Goal: Transaction & Acquisition: Purchase product/service

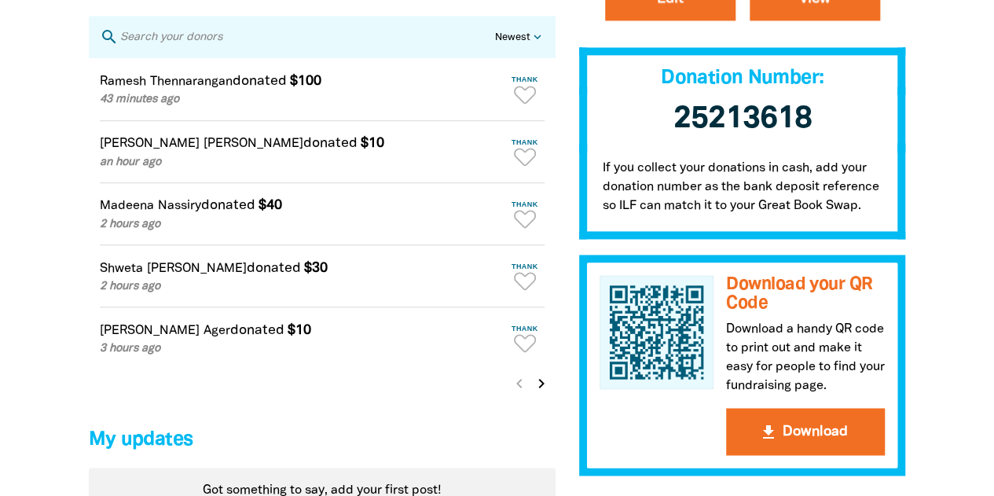
scroll to position [1074, 0]
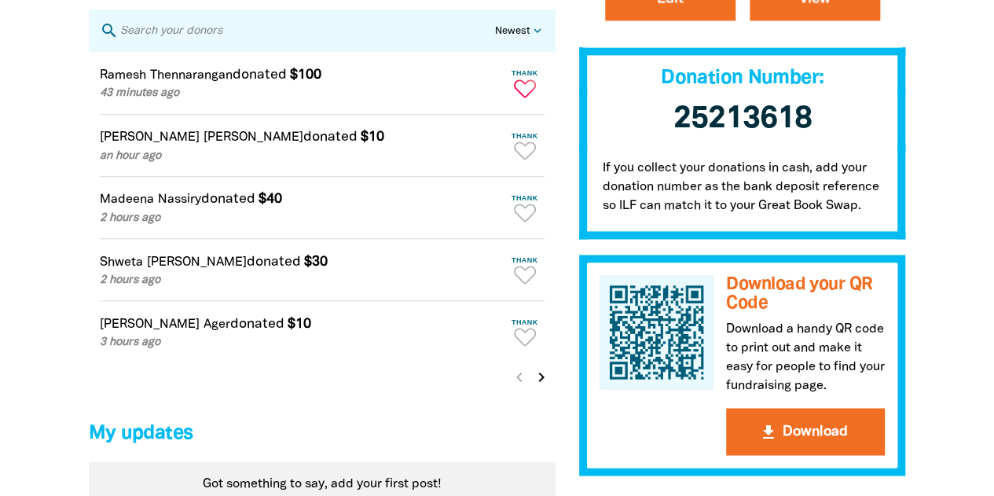
click at [527, 94] on icon "Paginated content" at bounding box center [525, 88] width 22 height 18
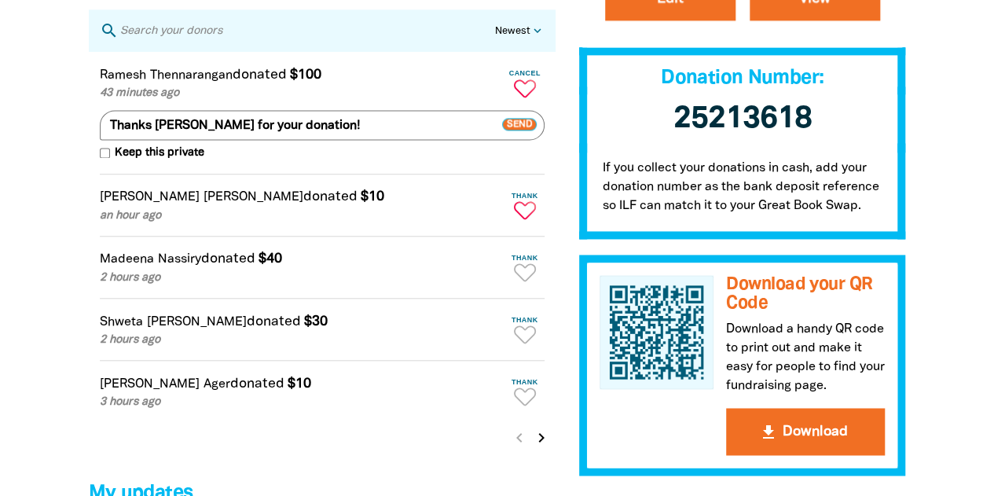
click at [524, 216] on icon "Paginated content" at bounding box center [525, 210] width 22 height 18
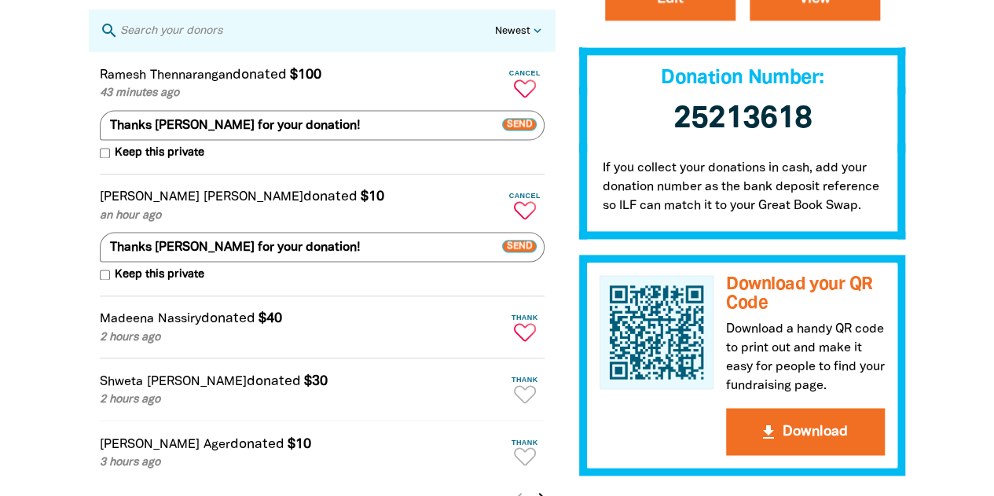
click at [520, 341] on icon "Paginated content" at bounding box center [525, 332] width 22 height 18
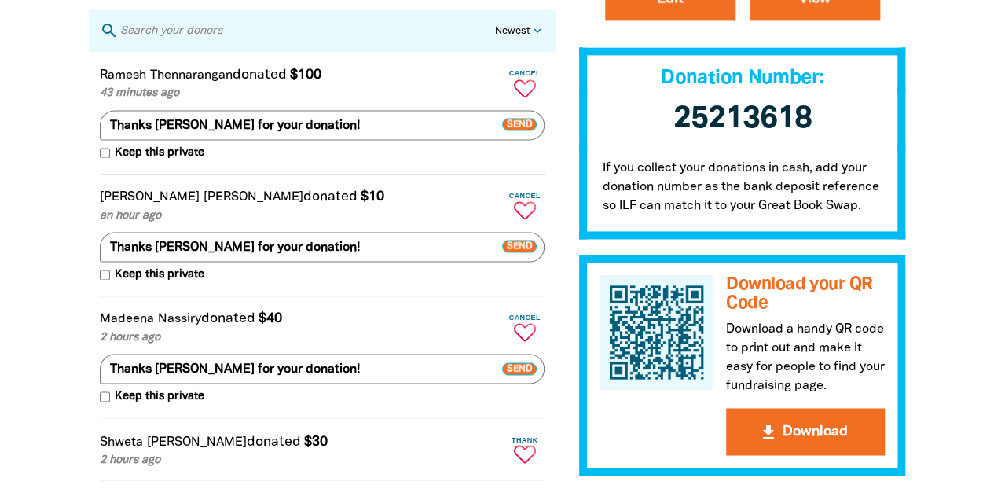
click at [522, 461] on icon "Paginated content" at bounding box center [525, 454] width 22 height 18
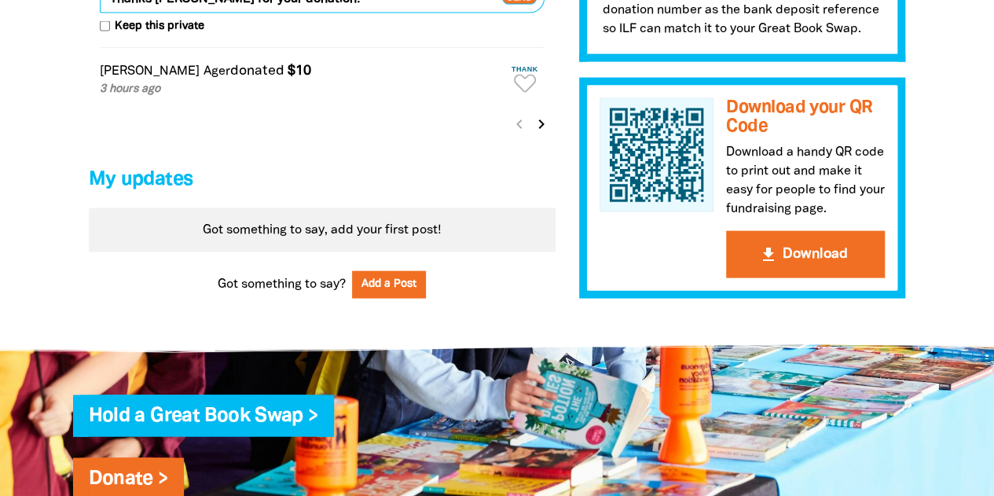
scroll to position [1582, 0]
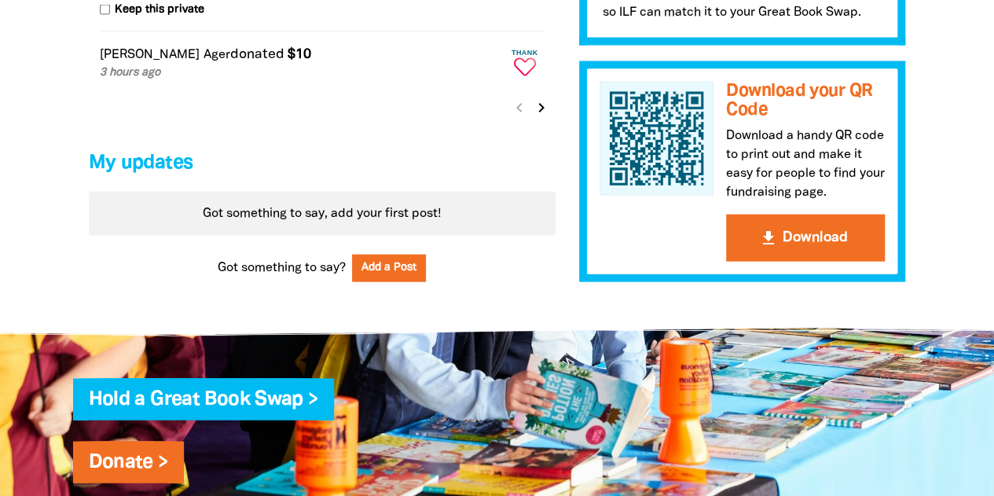
click at [529, 74] on icon "Paginated content" at bounding box center [525, 67] width 22 height 18
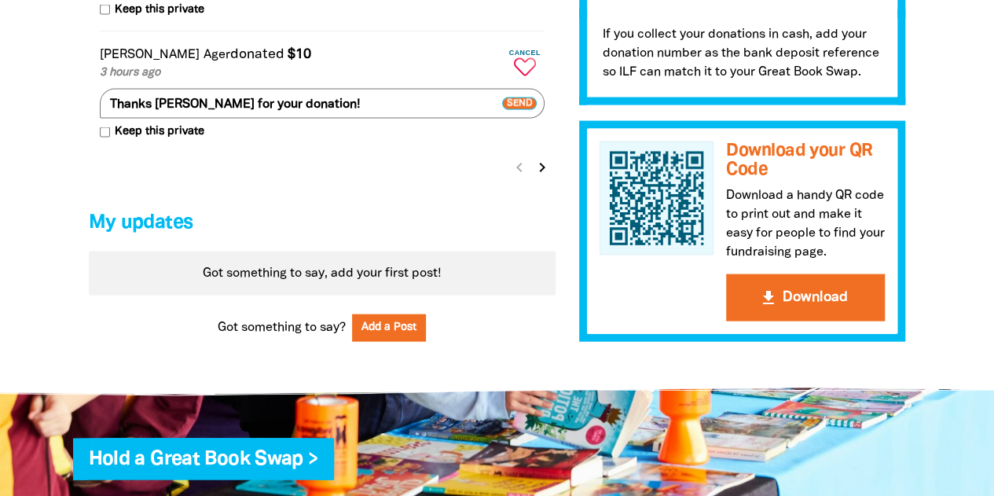
click at [539, 177] on icon "chevron_right" at bounding box center [542, 167] width 19 height 19
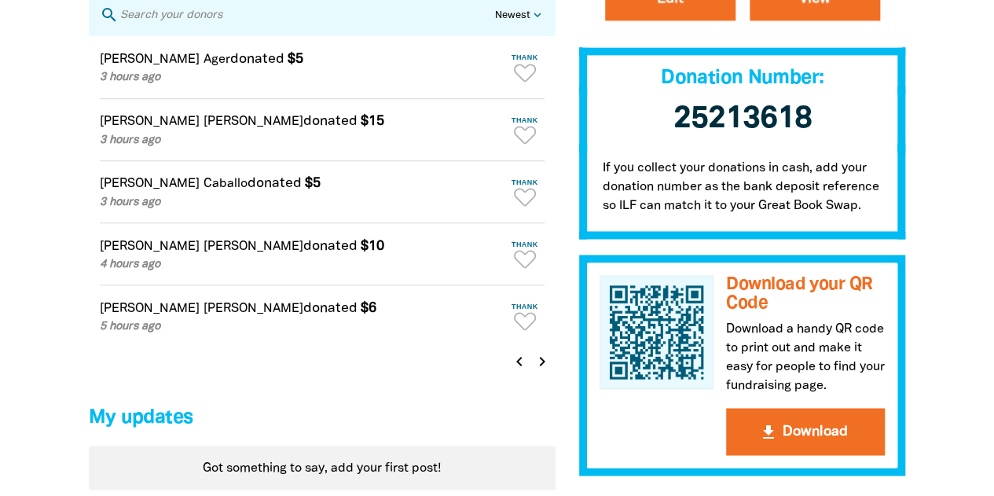
scroll to position [1063, 0]
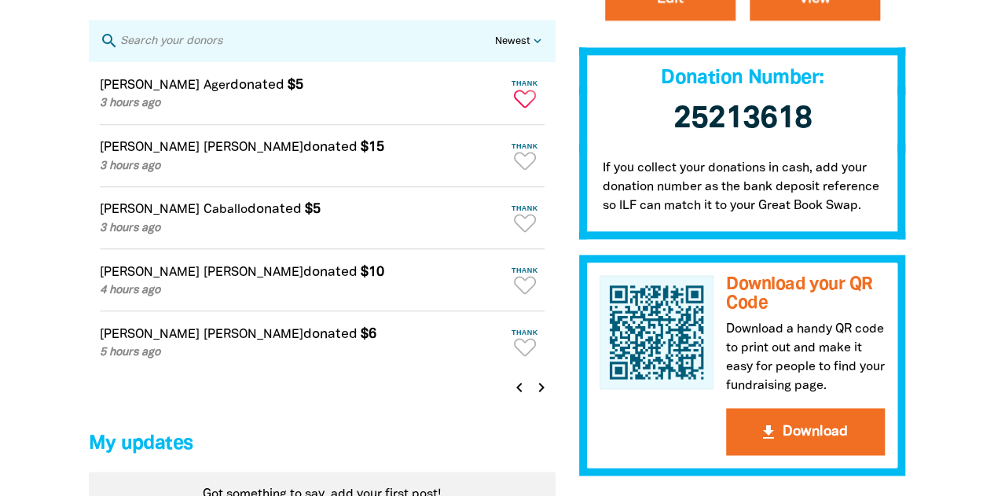
click at [516, 96] on icon "Paginated content" at bounding box center [517, 94] width 2 height 4
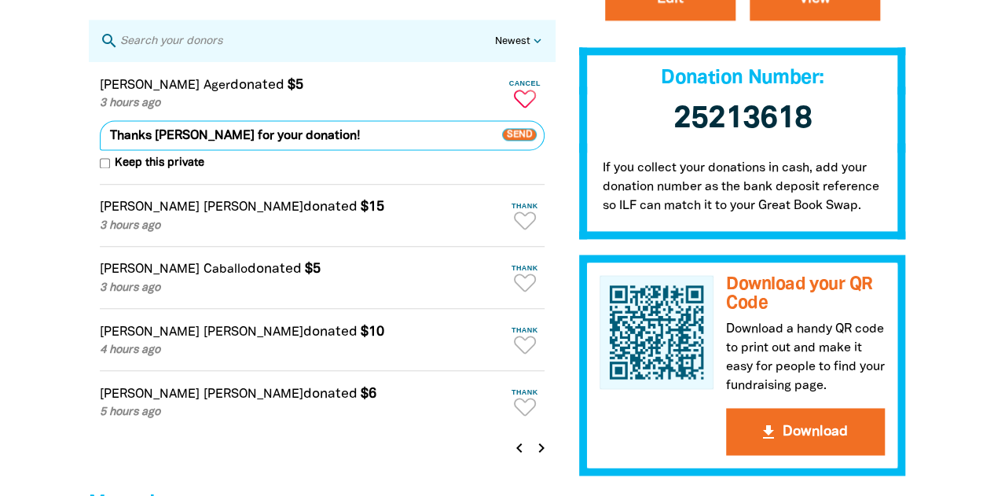
type textarea "Thanks [PERSON_NAME] for your donation!"
click at [522, 229] on icon "Paginated content" at bounding box center [525, 220] width 22 height 18
type textarea "Thanks [PERSON_NAME] for your donation!"
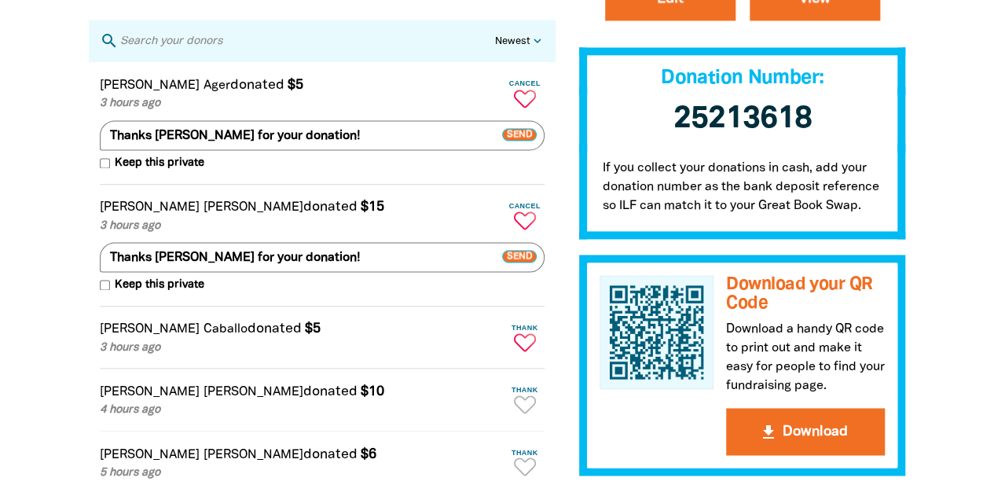
click at [523, 350] on icon "Paginated content" at bounding box center [525, 342] width 22 height 18
type textarea "Thanks [PERSON_NAME] for your donation!"
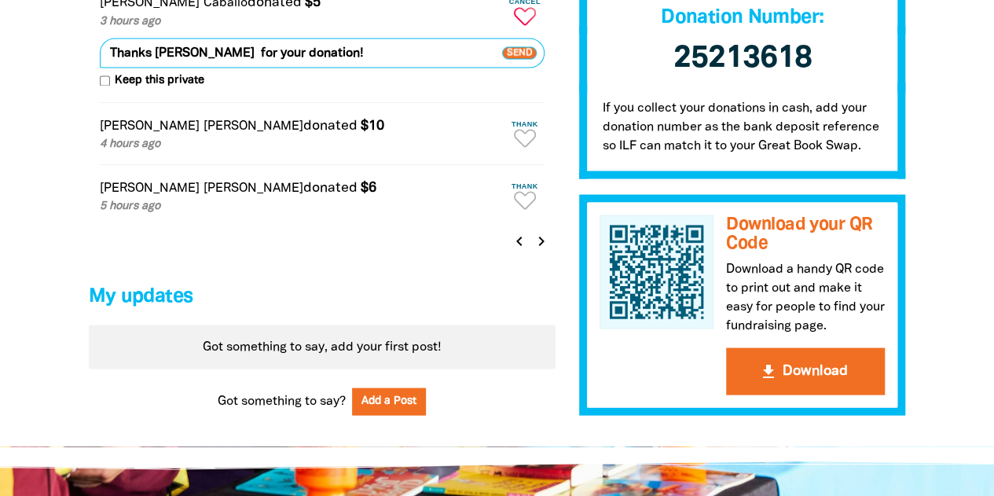
scroll to position [1393, 0]
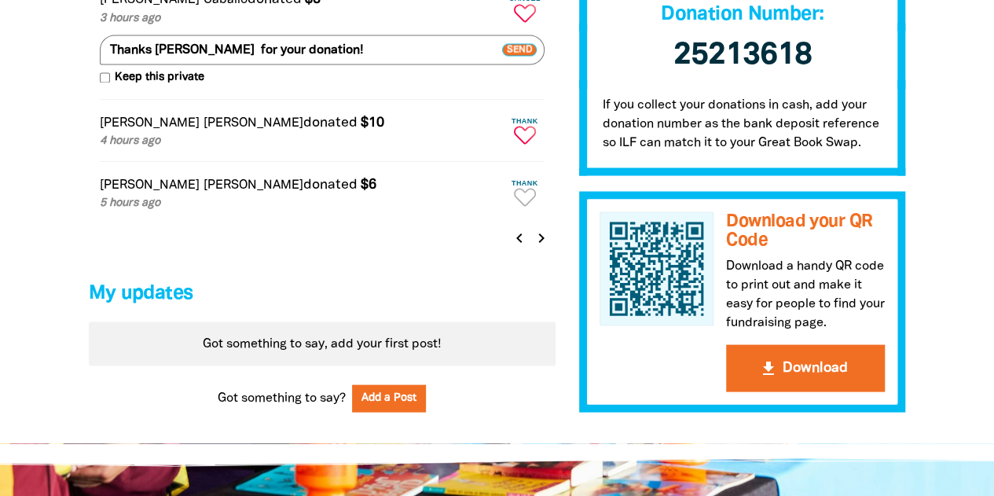
click at [525, 144] on icon "Paginated content" at bounding box center [525, 135] width 22 height 18
type textarea "Thanks [PERSON_NAME] for your donation!"
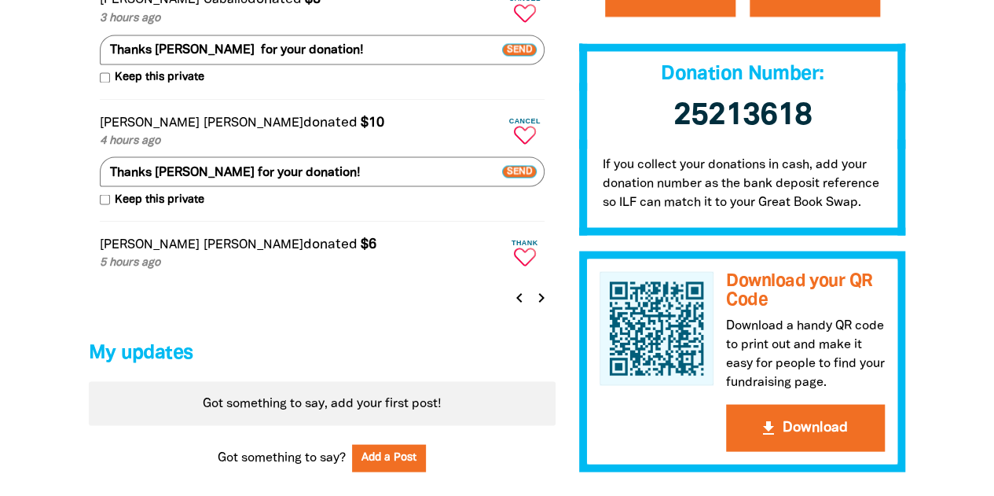
click at [528, 266] on icon "Paginated content" at bounding box center [525, 257] width 22 height 18
type textarea "Thanks [PERSON_NAME] for your donation!"
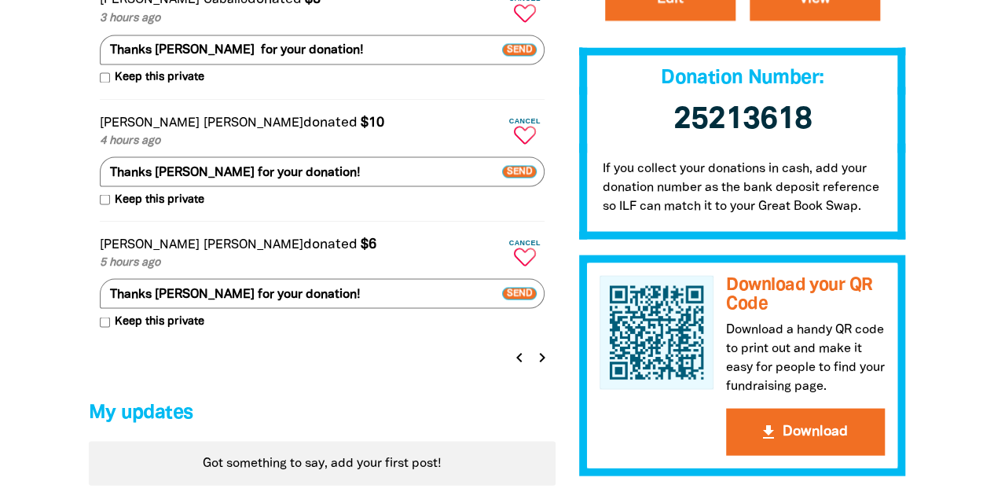
click at [541, 366] on icon "chevron_right" at bounding box center [542, 356] width 19 height 19
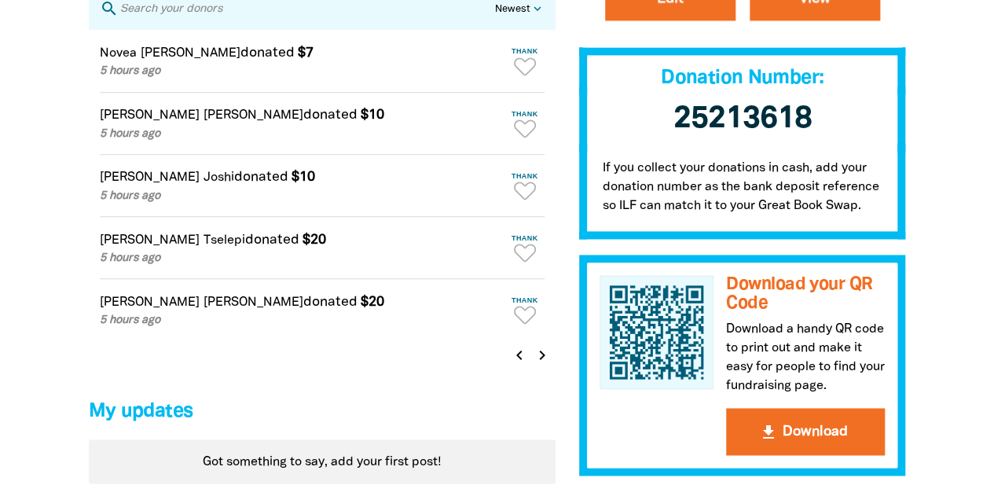
scroll to position [1063, 0]
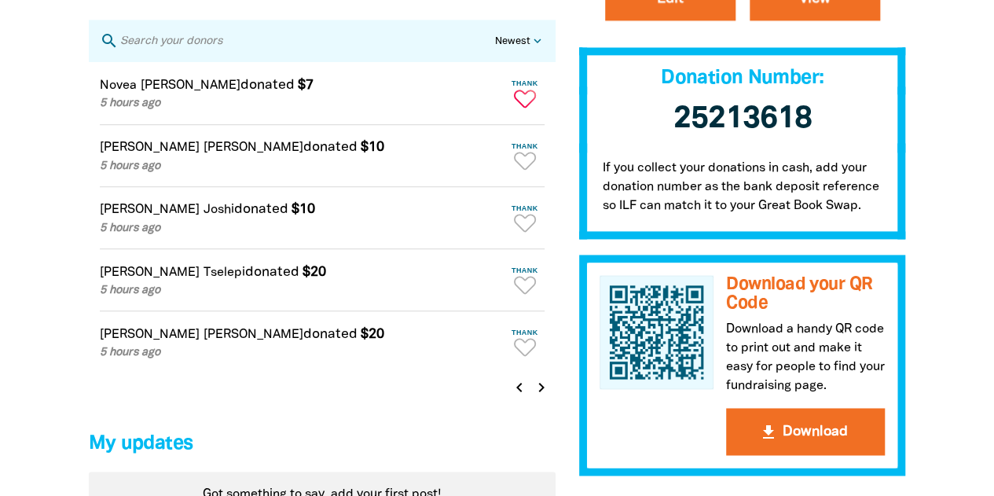
click at [526, 108] on icon "Paginated content" at bounding box center [525, 99] width 22 height 18
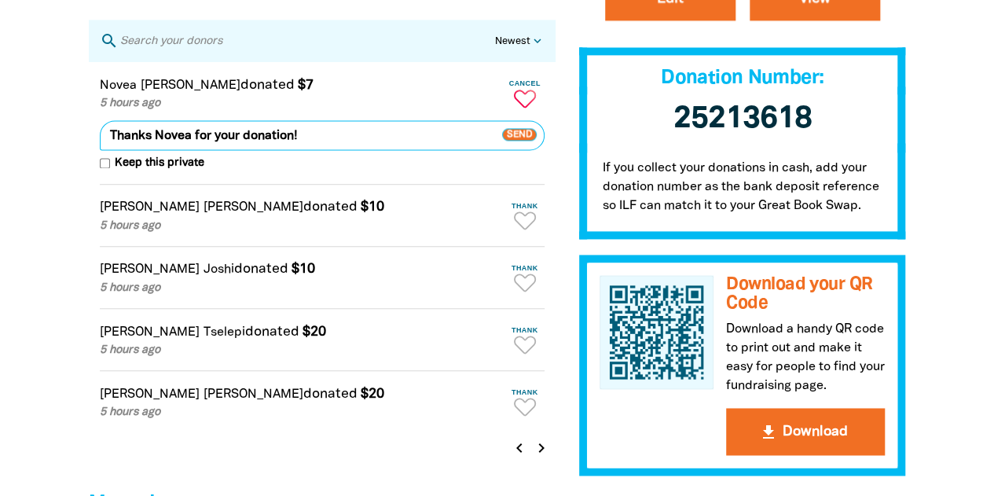
type textarea "Thanks Novea for your donation!"
click at [520, 226] on icon "Paginated content" at bounding box center [525, 220] width 22 height 18
type textarea "Thanks [PERSON_NAME] for your donation!"
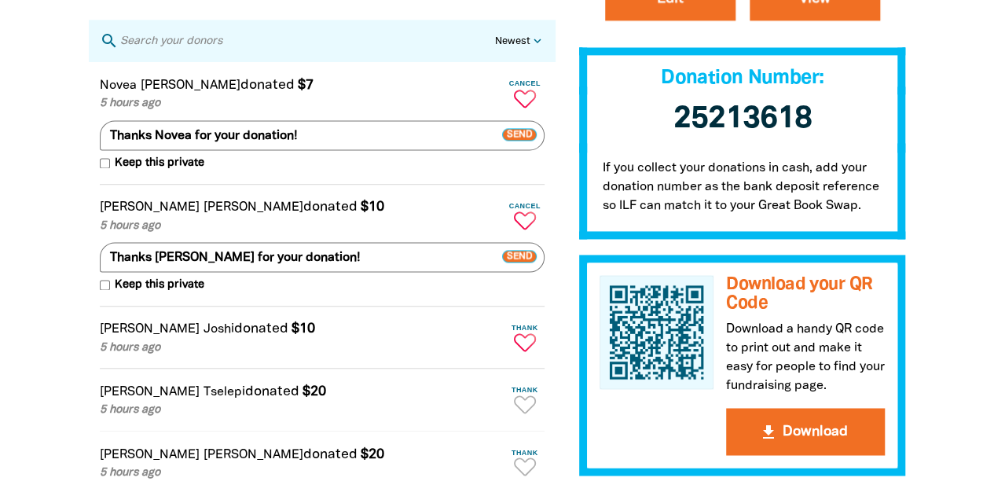
click at [526, 351] on icon "Paginated content" at bounding box center [525, 342] width 22 height 18
type textarea "Thanks [PERSON_NAME] for your donation!"
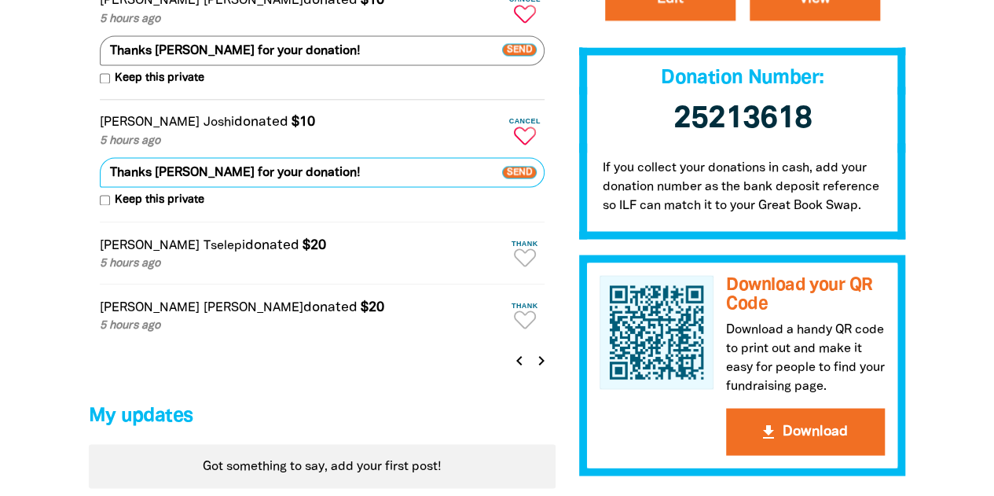
scroll to position [1289, 0]
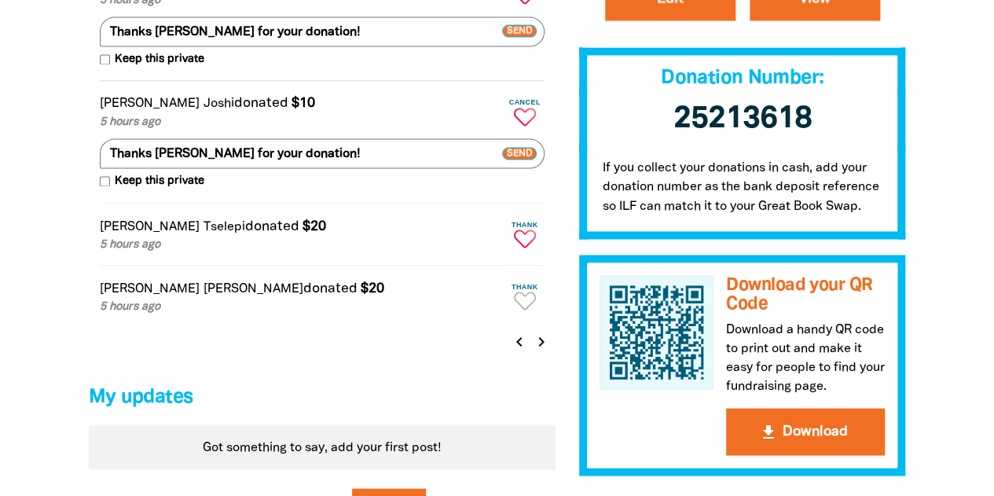
click at [525, 248] on icon "Paginated content" at bounding box center [525, 238] width 22 height 18
type textarea "Thanks [PERSON_NAME] for your donation!"
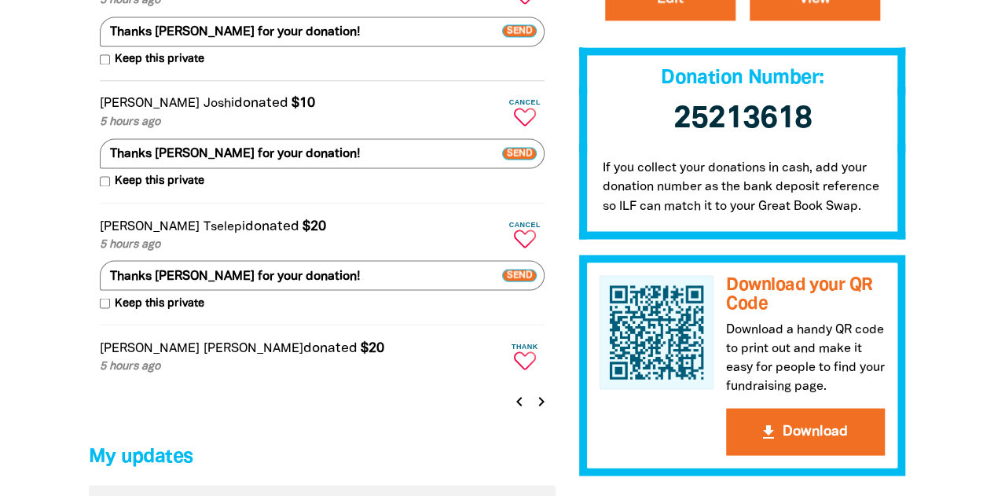
click at [520, 369] on icon "Paginated content" at bounding box center [525, 360] width 22 height 18
type textarea "Thanks [PERSON_NAME] for your donation!"
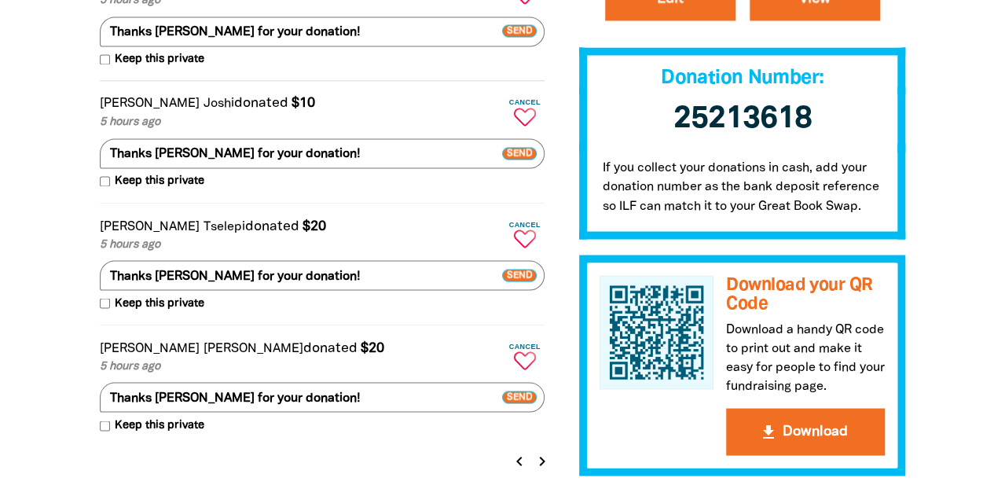
click at [537, 470] on icon "chevron_right" at bounding box center [542, 460] width 19 height 19
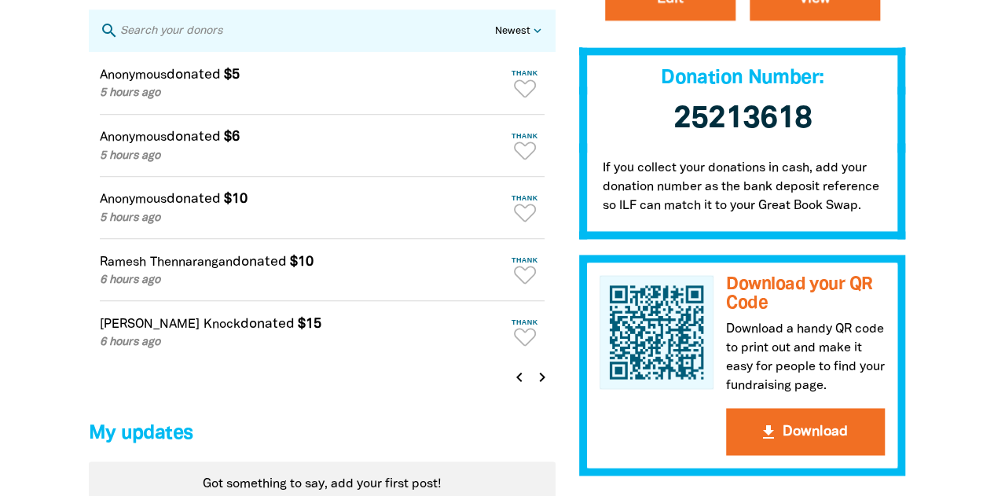
scroll to position [1063, 0]
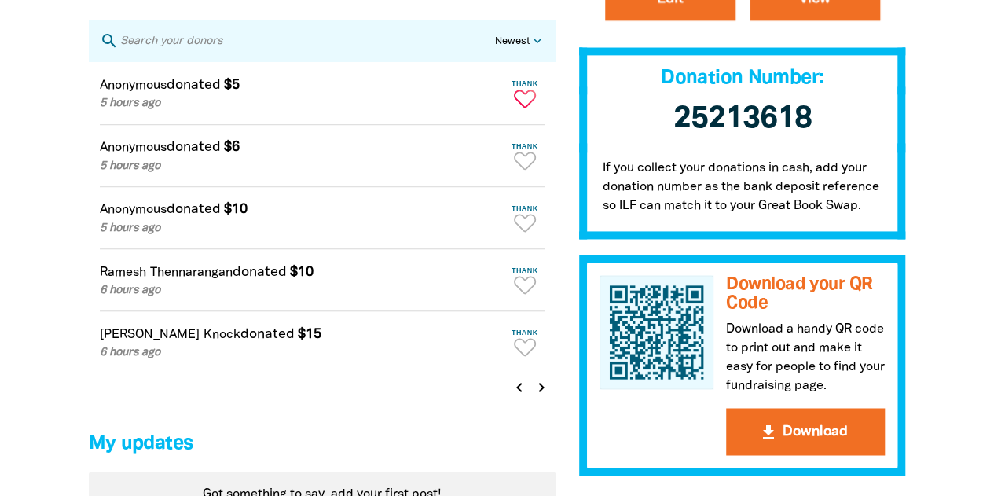
click at [523, 103] on icon "Paginated content" at bounding box center [525, 99] width 22 height 18
type textarea "Thanks for your donation!"
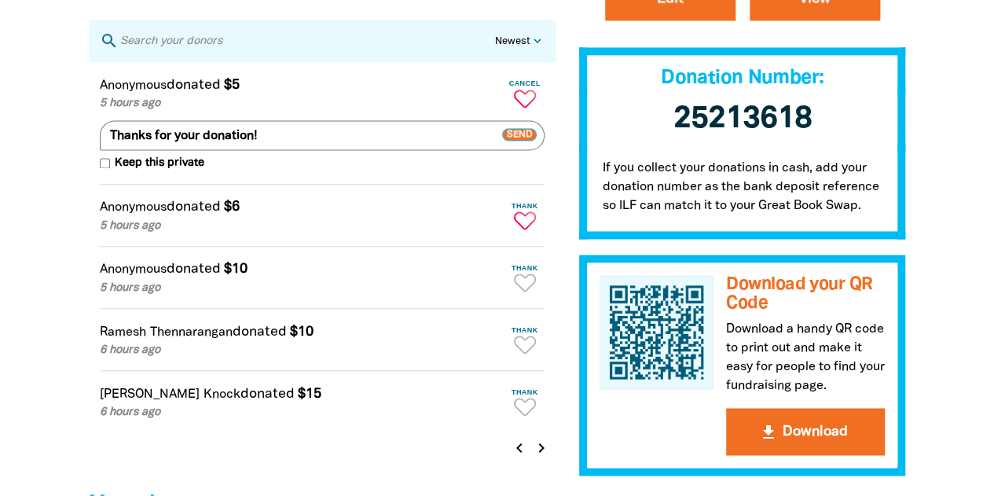
click at [523, 222] on button "Thank" at bounding box center [524, 216] width 39 height 40
type textarea "Thanks for your donation!"
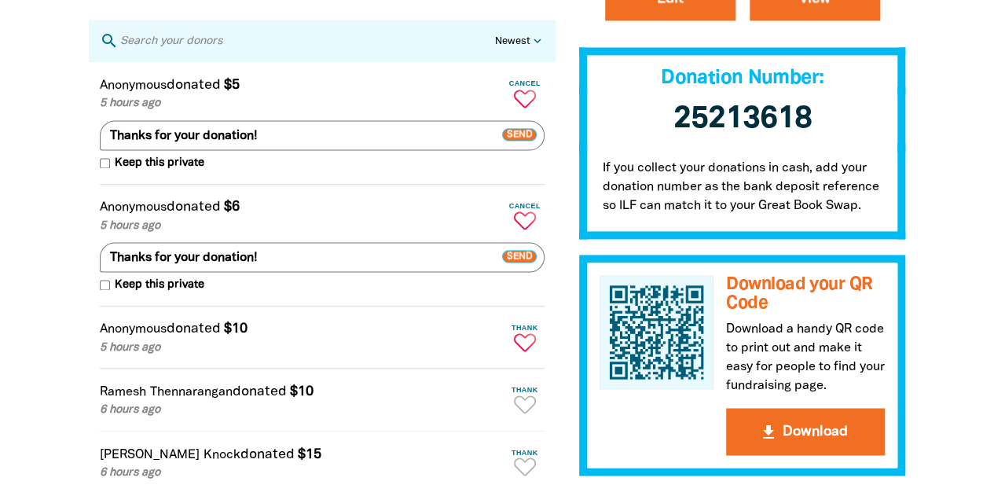
click at [523, 347] on icon "Paginated content" at bounding box center [525, 342] width 22 height 18
type textarea "Thanks for your donation!"
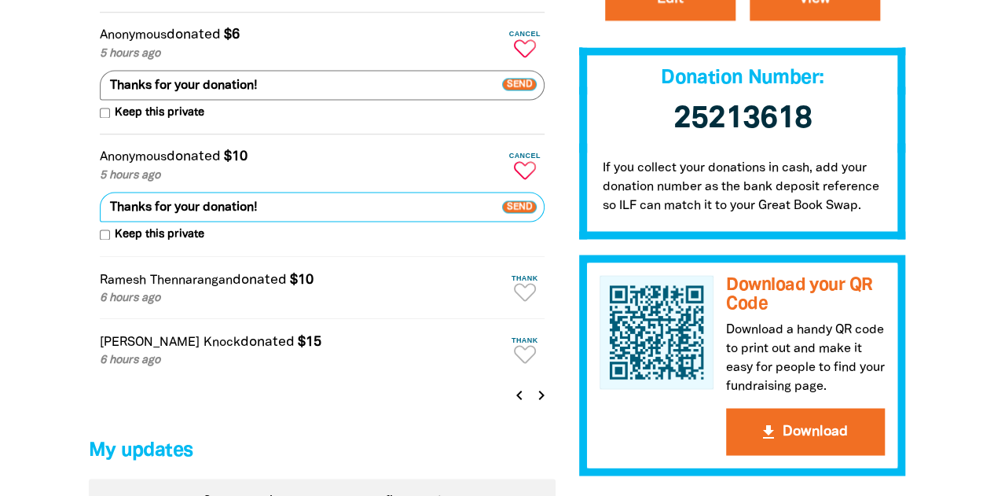
scroll to position [1308, 0]
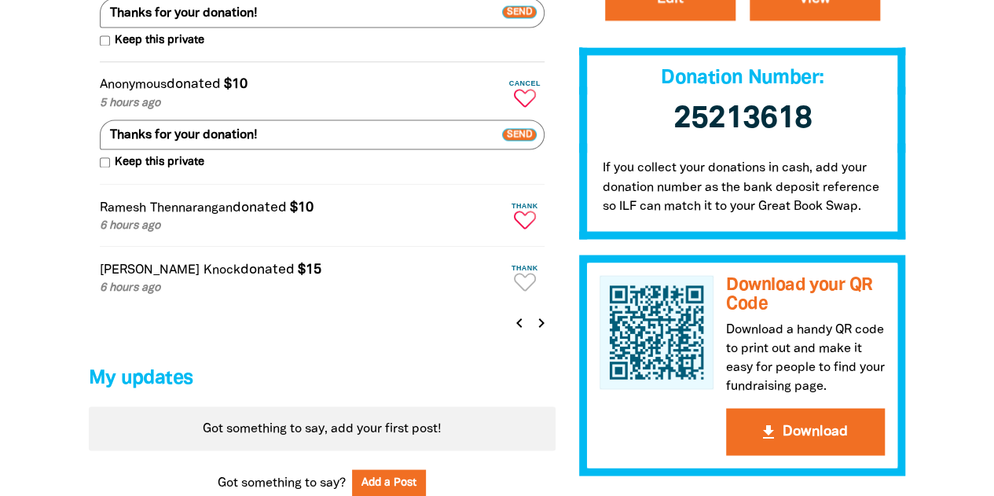
click at [521, 222] on button "Thank" at bounding box center [524, 215] width 39 height 40
type textarea "Thanks [PERSON_NAME] for your donation!"
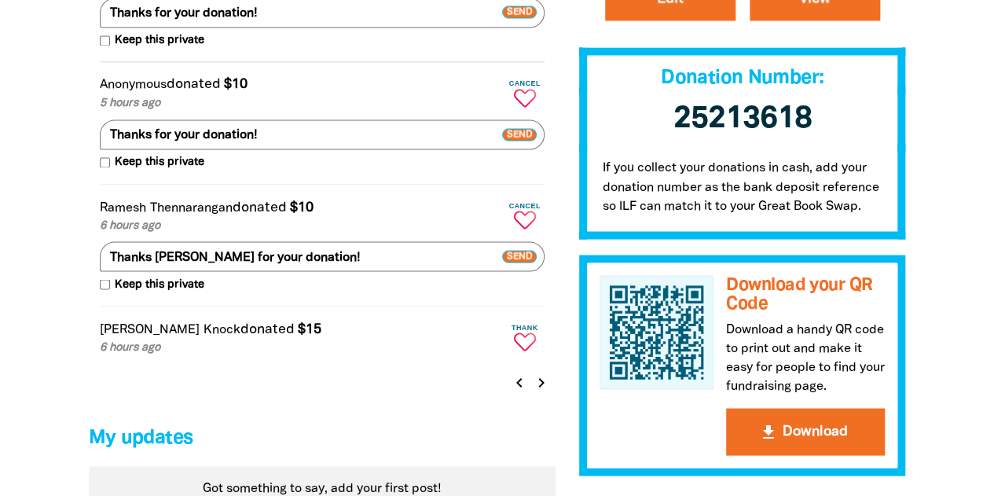
click at [522, 351] on icon "Paginated content" at bounding box center [525, 341] width 22 height 18
type textarea "Thanks [PERSON_NAME] for your donation!"
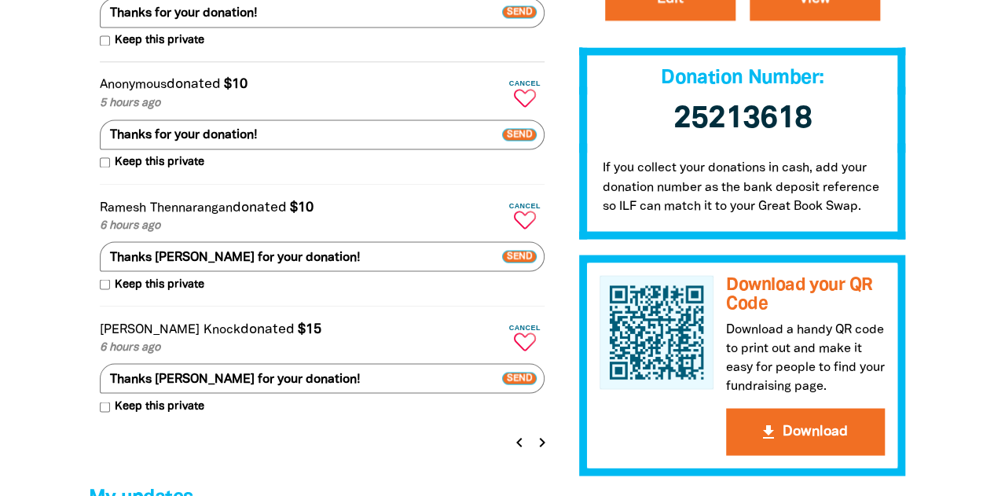
click at [543, 451] on icon "chevron_right" at bounding box center [542, 441] width 19 height 19
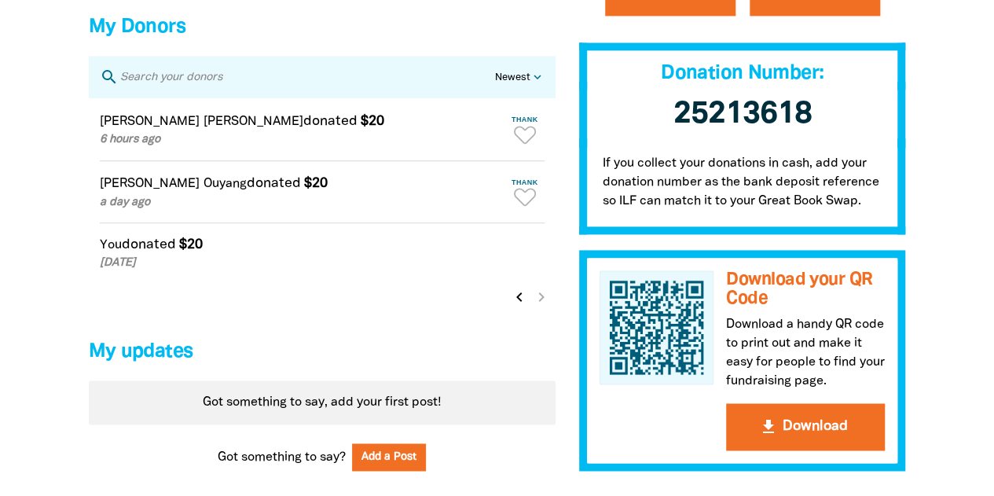
scroll to position [1000, 0]
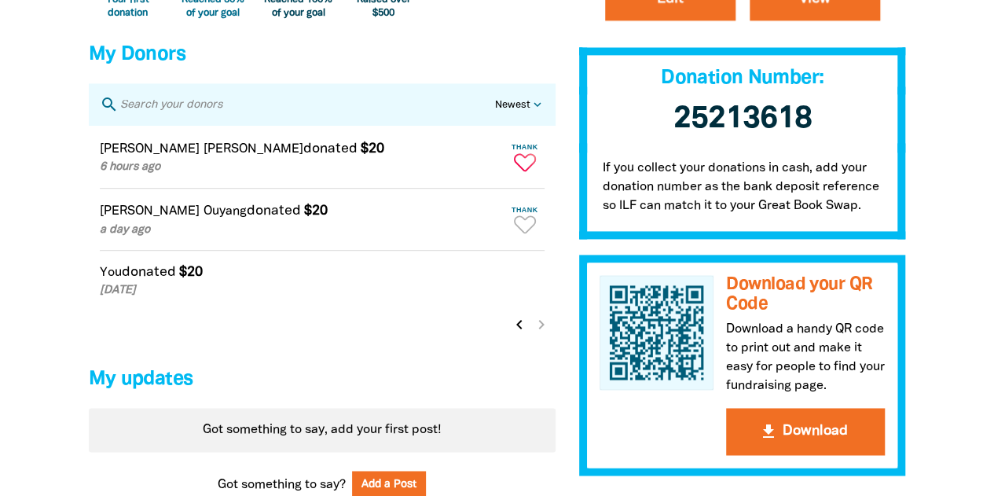
click at [515, 151] on span "Thank" at bounding box center [524, 147] width 39 height 8
type textarea "Thanks [PERSON_NAME] for your donation!"
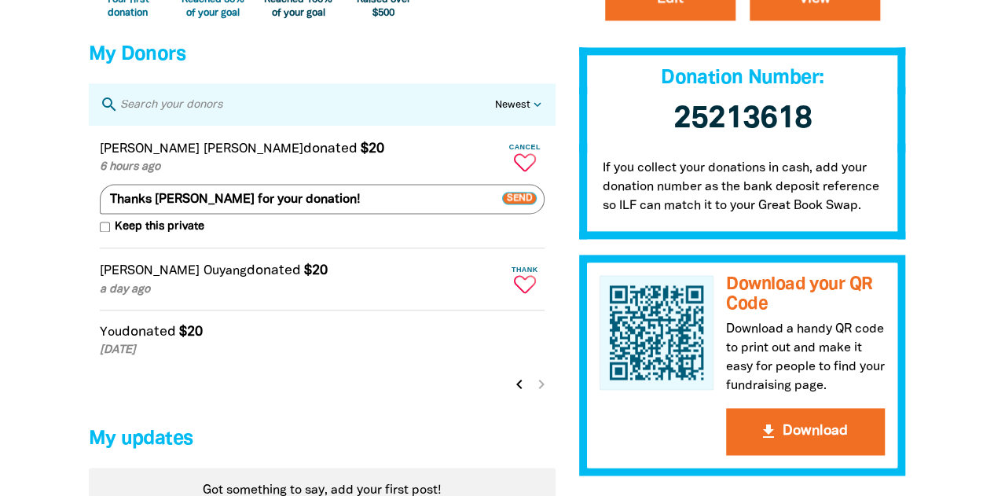
click at [525, 289] on icon "Paginated content" at bounding box center [525, 284] width 22 height 18
type textarea "Thanks [PERSON_NAME] for your donation!"
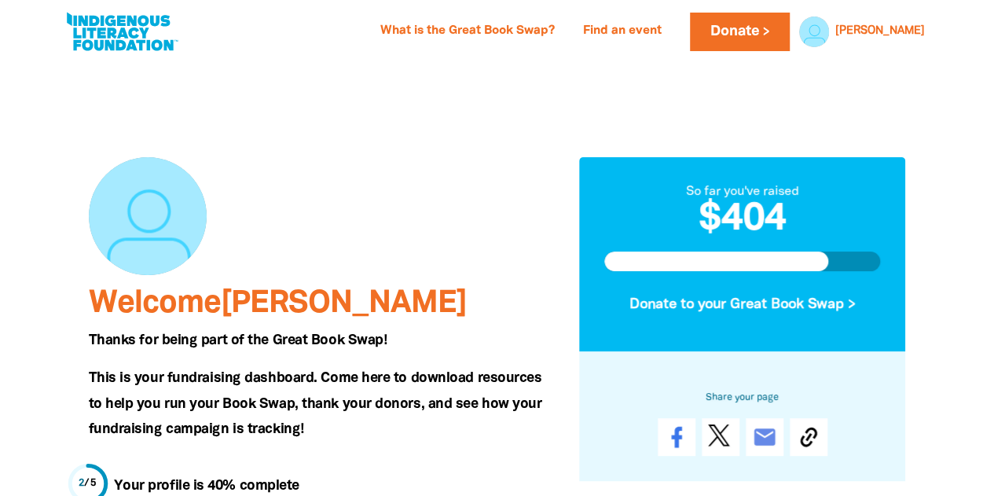
scroll to position [0, 0]
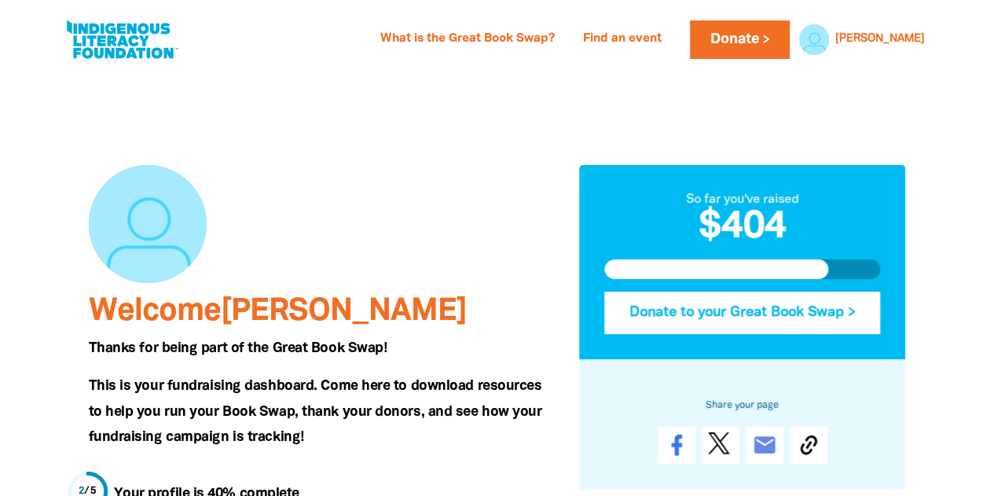
click at [804, 307] on button "Donate to your Great Book Swap >" at bounding box center [742, 312] width 277 height 42
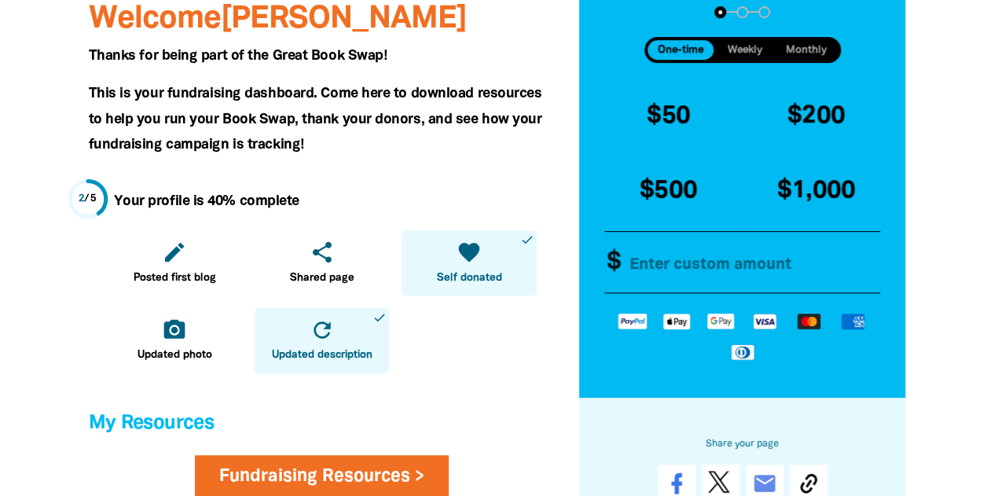
scroll to position [298, 0]
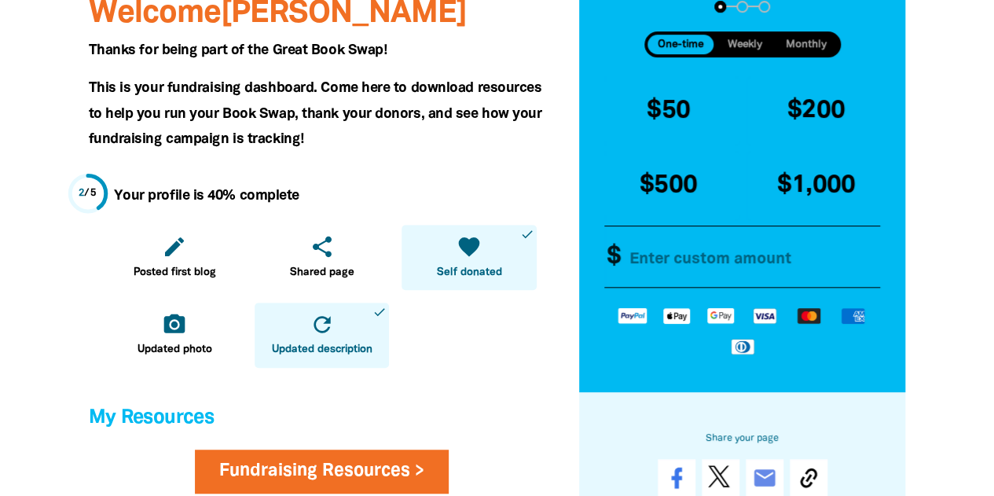
click at [666, 266] on input "Other Amount" at bounding box center [750, 256] width 270 height 61
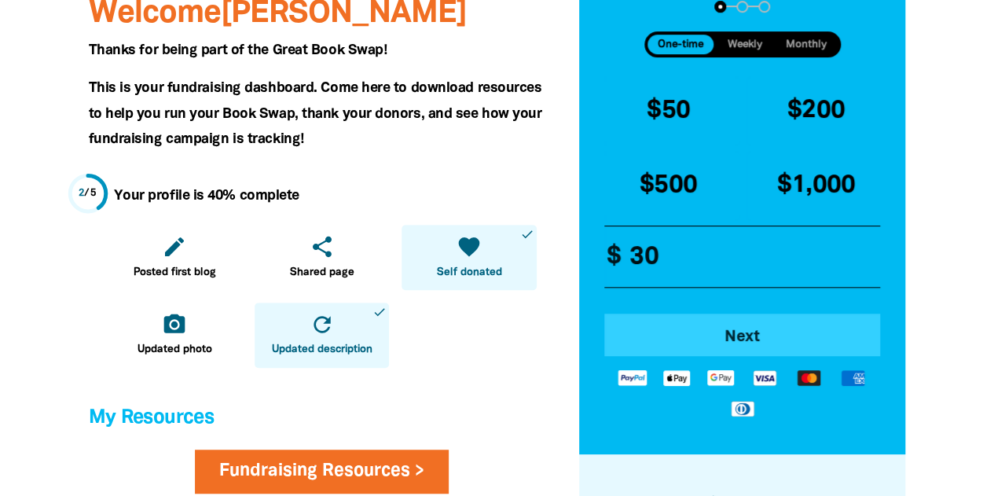
type input "30"
click at [753, 334] on span "Next" at bounding box center [742, 337] width 233 height 16
select select "AU"
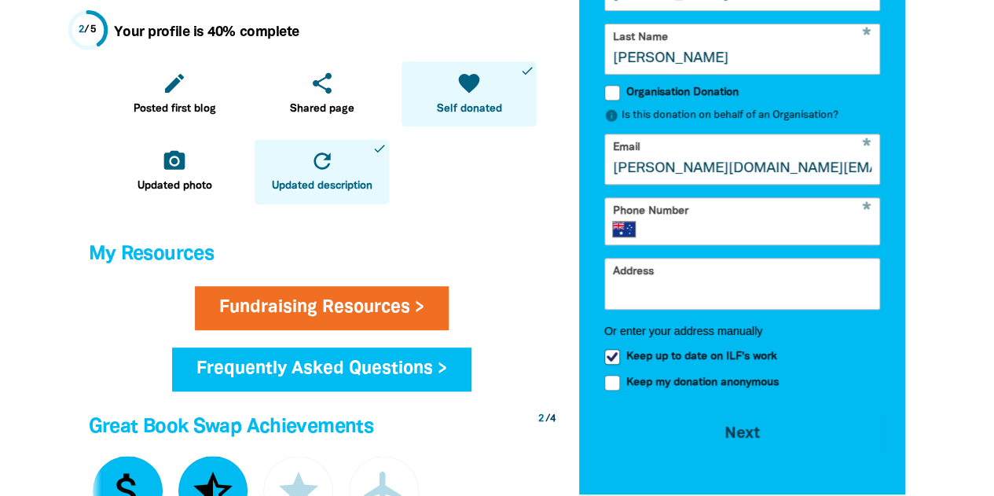
scroll to position [467, 0]
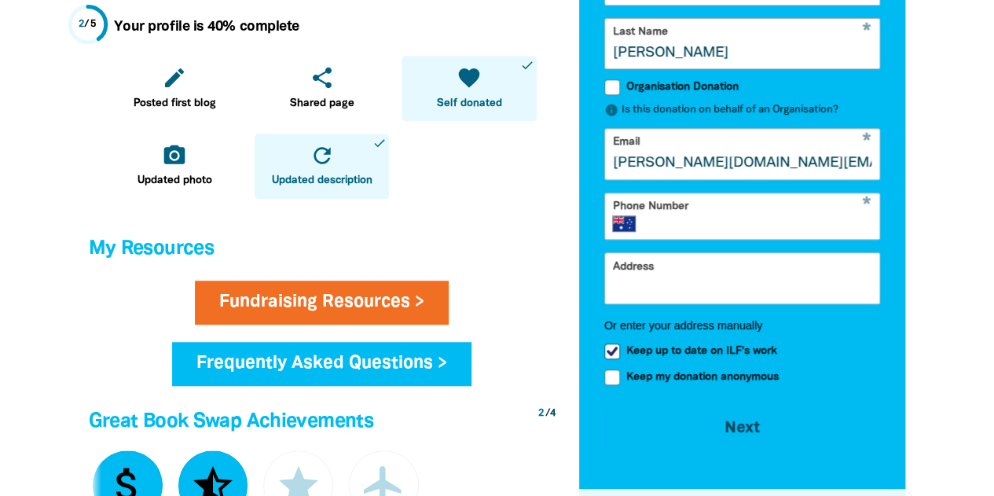
click at [685, 224] on input "Phone Number" at bounding box center [761, 223] width 222 height 16
type input "0418 866 283"
click at [911, 288] on div "So far you've raised $404 arrow_back Back Step 1 Step 2 Step 3 Donating $30 You…" at bounding box center [742, 388] width 351 height 1506
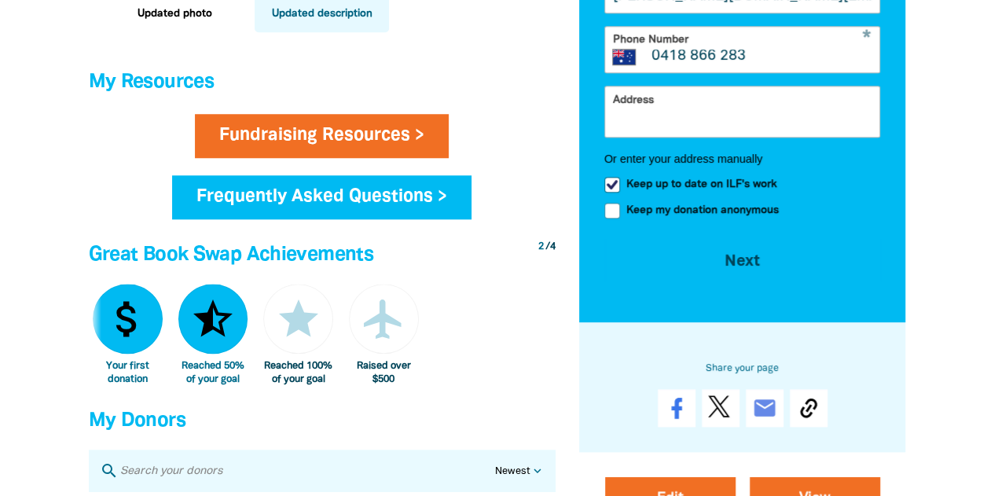
scroll to position [645, 0]
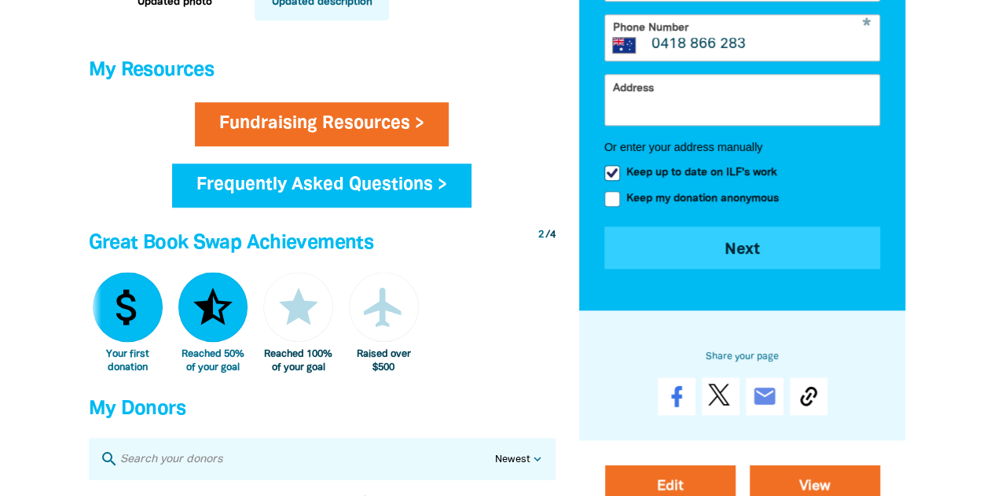
click at [736, 260] on button "Next chevron_right" at bounding box center [742, 247] width 277 height 42
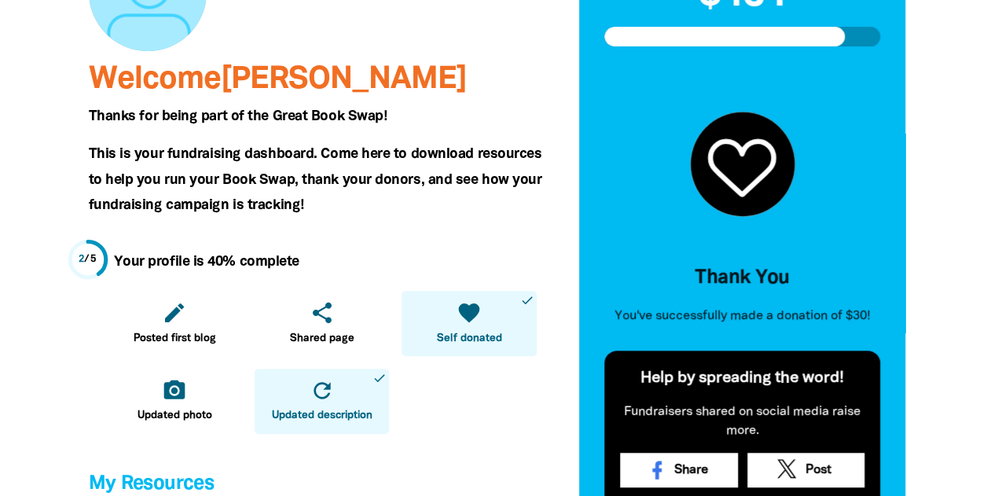
scroll to position [0, 0]
